Goal: Information Seeking & Learning: Find specific fact

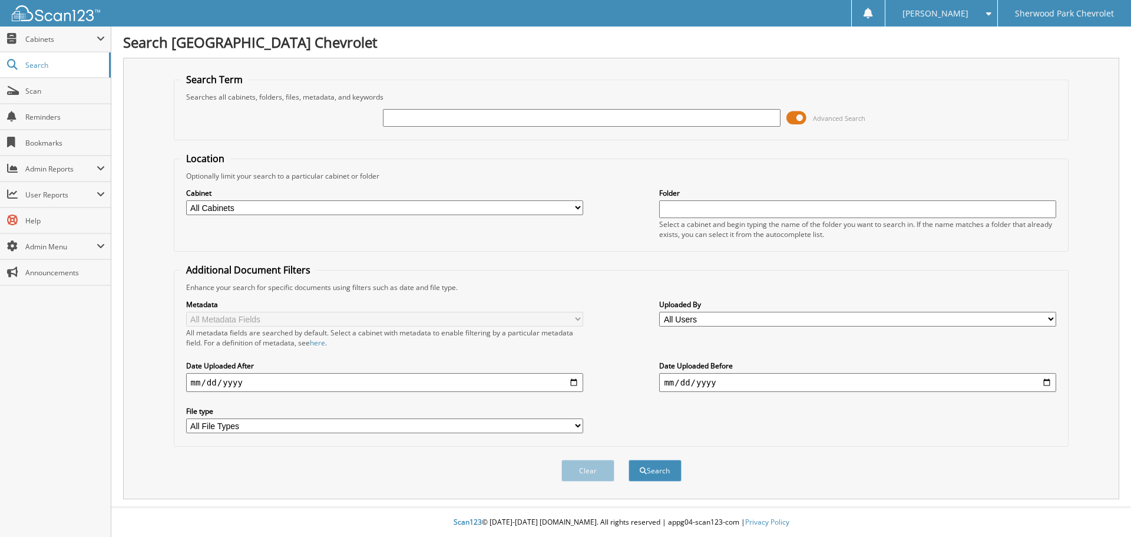
click at [561, 120] on input "text" at bounding box center [581, 118] width 397 height 18
type input "26CL8910F"
click at [670, 483] on div "Search" at bounding box center [654, 470] width 55 height 24
click at [663, 468] on button "Search" at bounding box center [655, 471] width 53 height 22
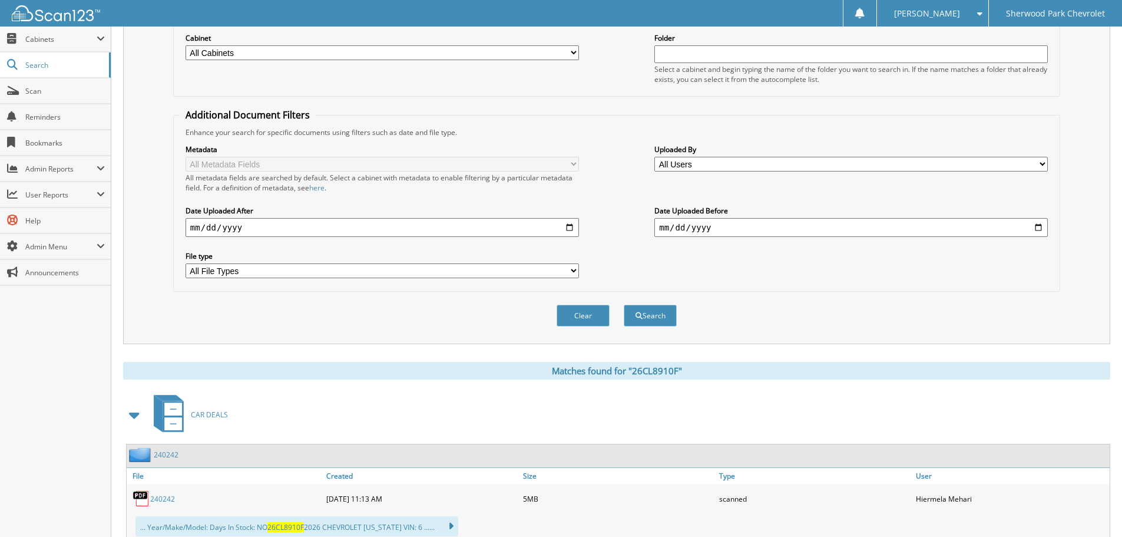
scroll to position [353, 0]
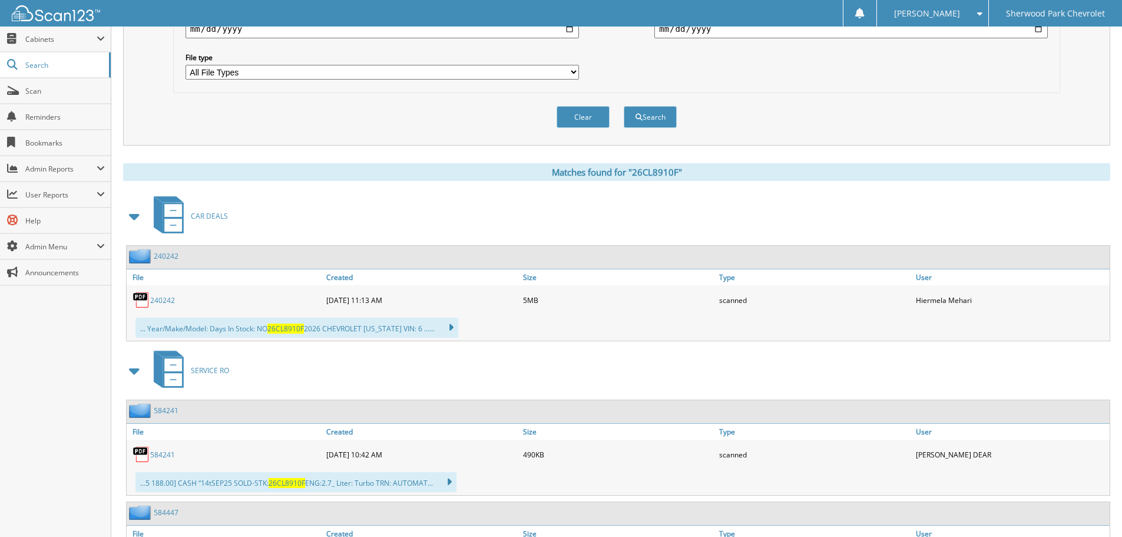
click at [162, 299] on link "240242" at bounding box center [162, 300] width 25 height 10
